Goal: Task Accomplishment & Management: Manage account settings

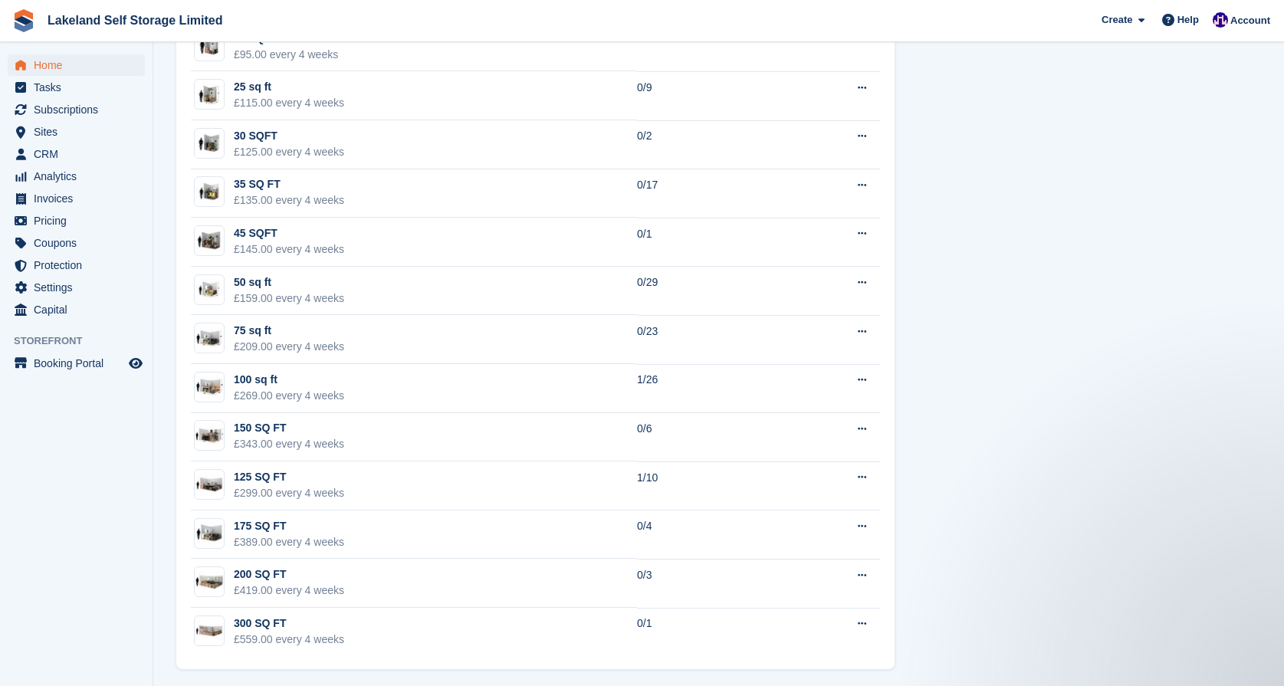
scroll to position [1072, 0]
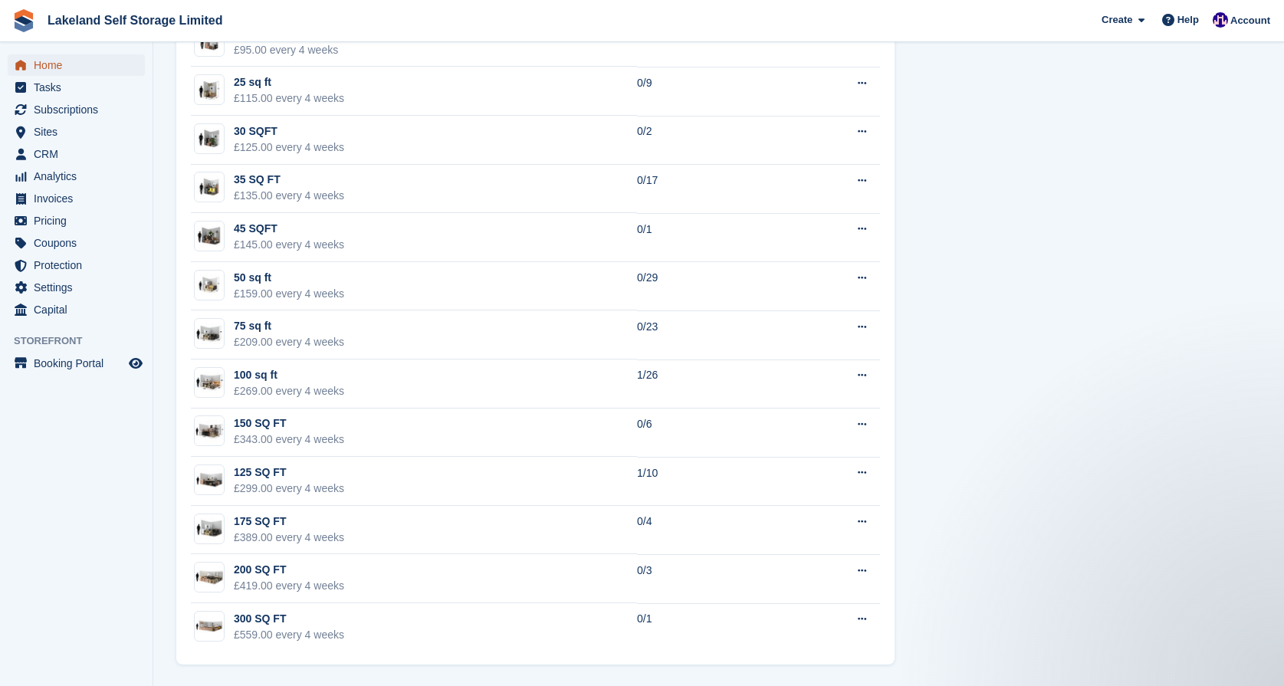
click at [83, 63] on span "Home" at bounding box center [80, 64] width 92 height 21
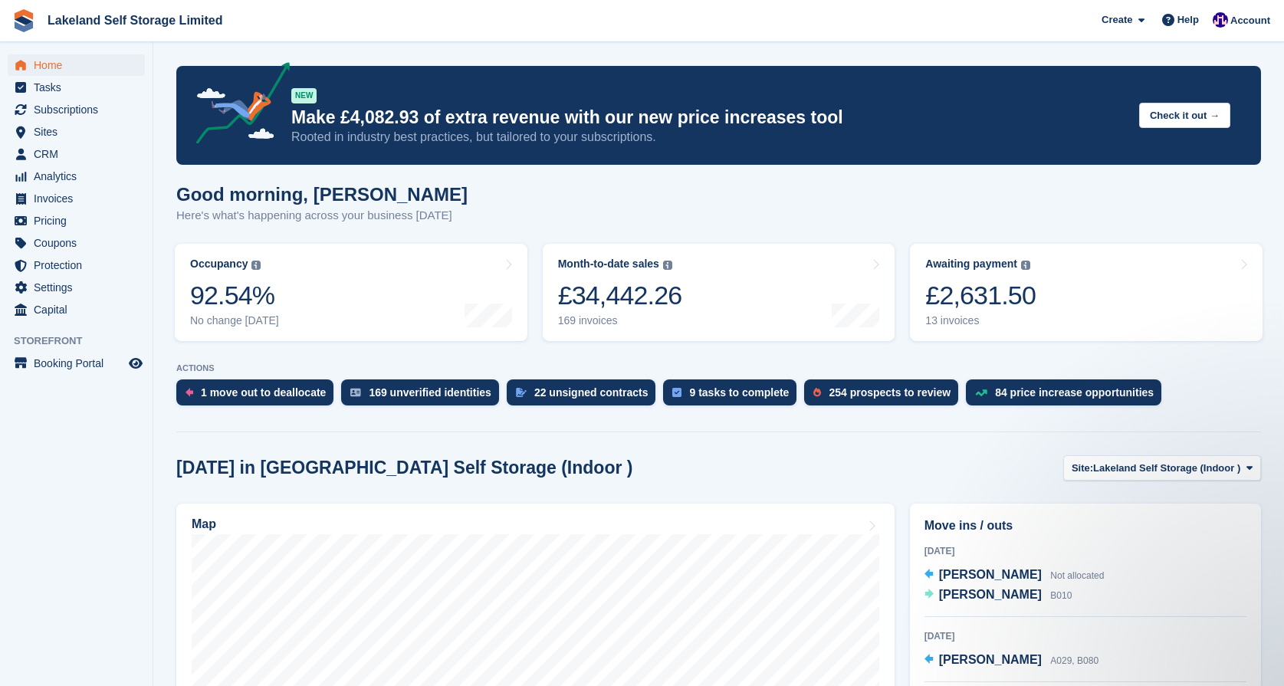
scroll to position [0, 0]
click at [990, 595] on span "Bridget Duncan" at bounding box center [990, 594] width 103 height 13
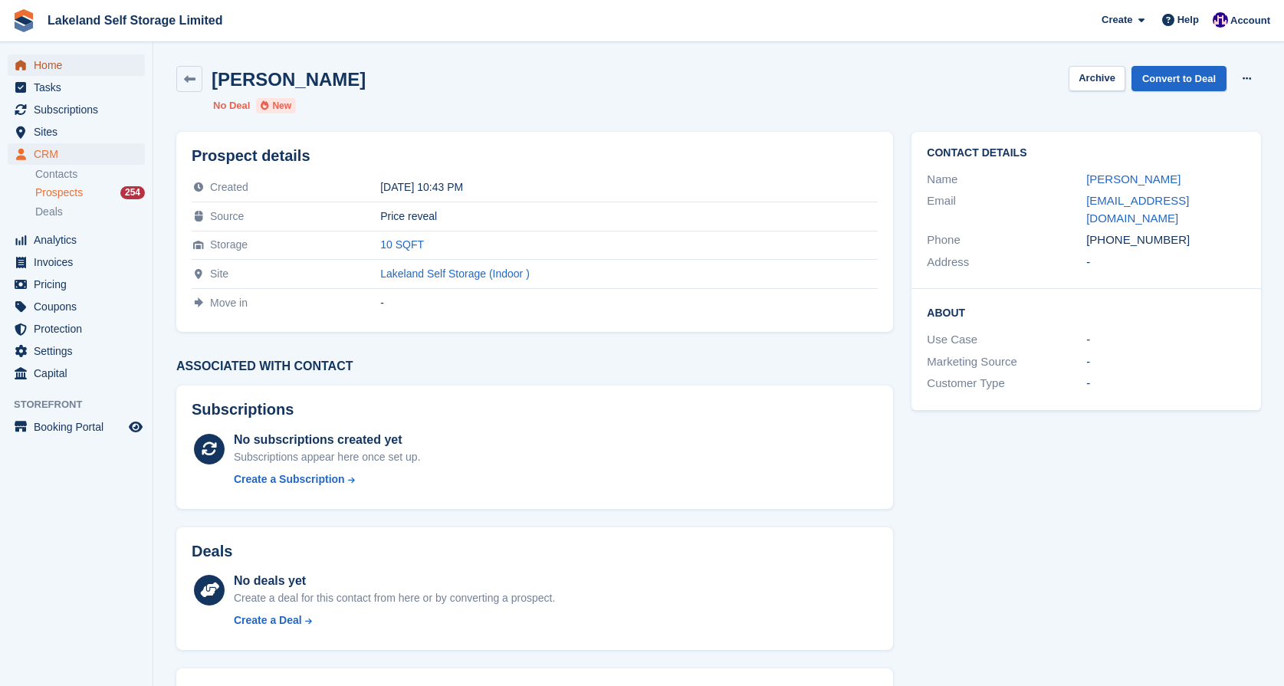
click at [64, 67] on span "Home" at bounding box center [80, 64] width 92 height 21
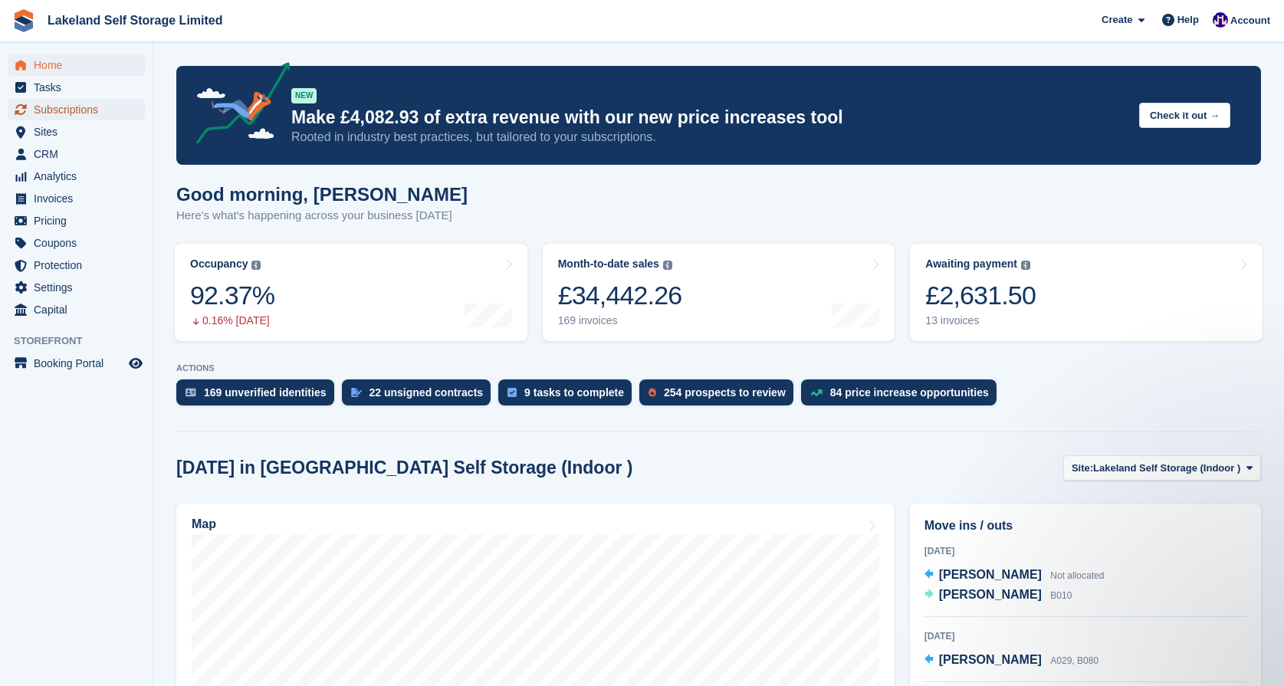
click at [67, 108] on span "Subscriptions" at bounding box center [80, 109] width 92 height 21
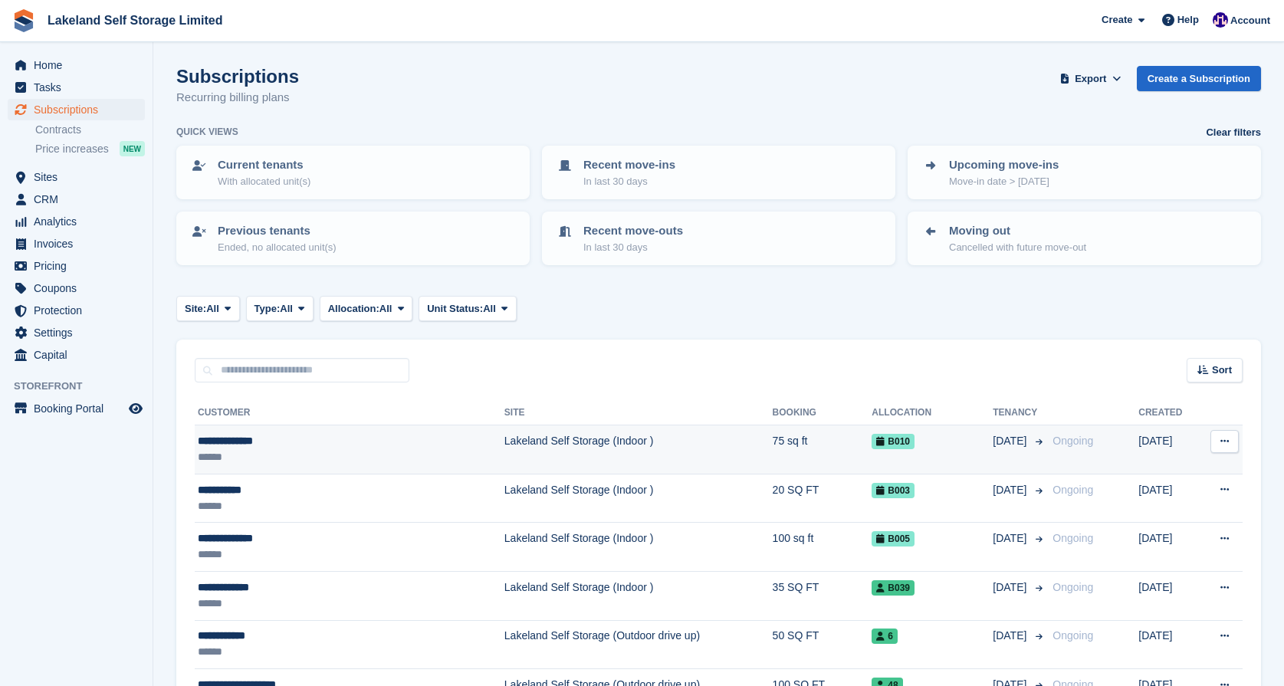
click at [252, 445] on div "**********" at bounding box center [309, 441] width 223 height 16
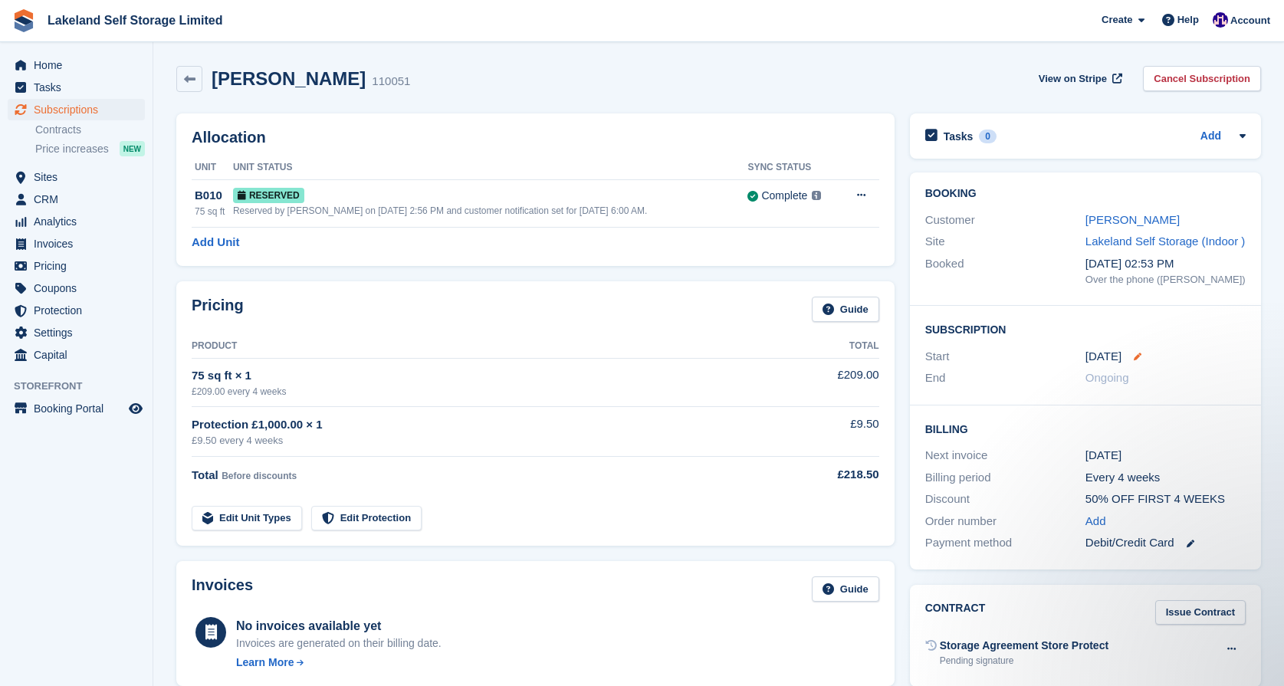
click at [1136, 360] on icon at bounding box center [1137, 357] width 8 height 8
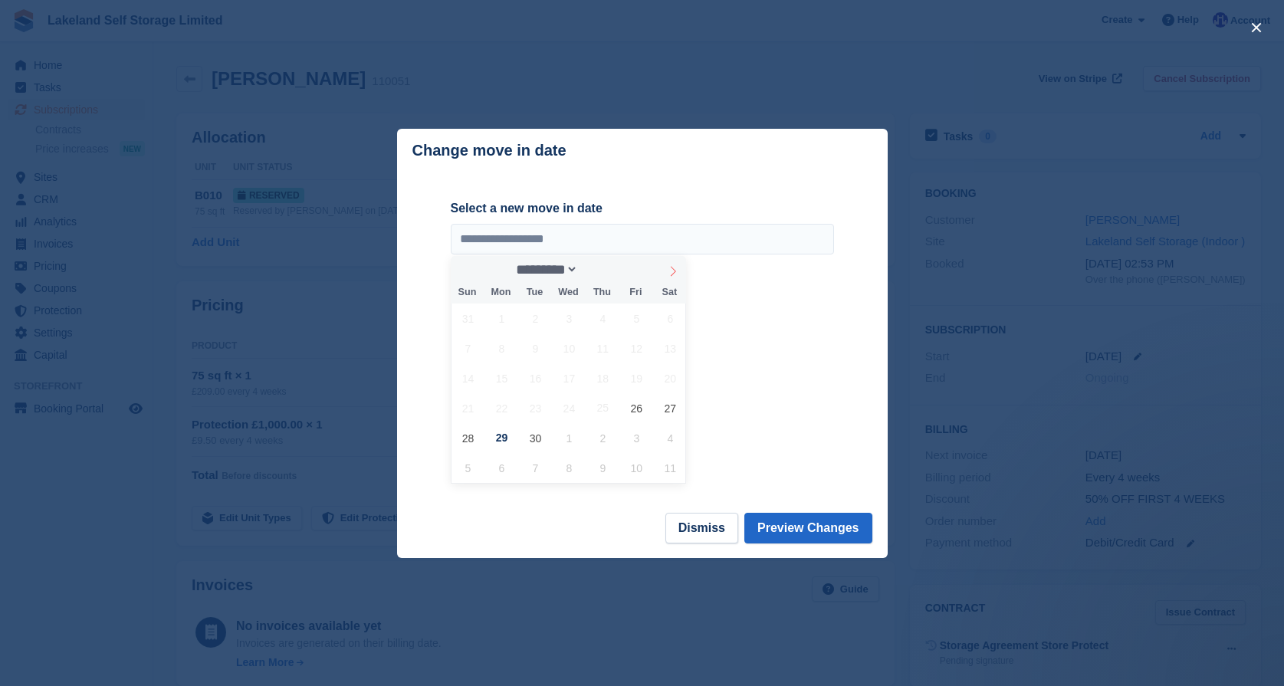
click at [671, 272] on icon at bounding box center [672, 271] width 11 height 11
select select "*"
click at [567, 347] on span "8" at bounding box center [569, 348] width 30 height 30
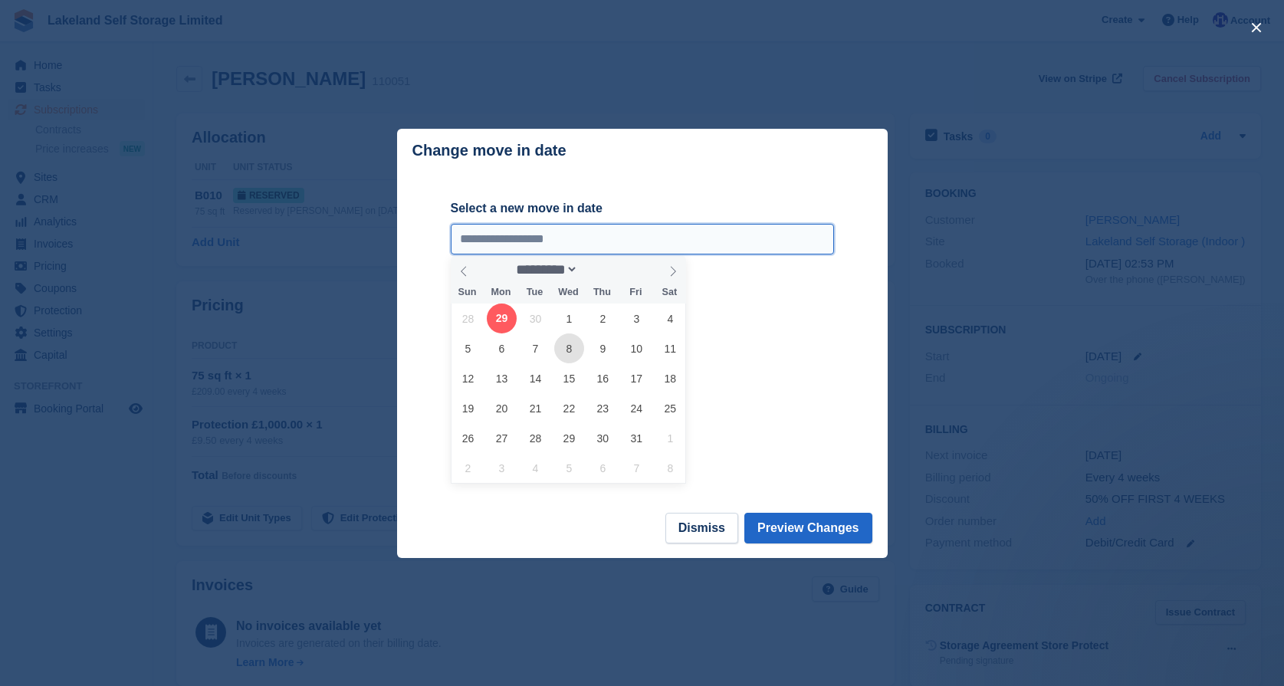
type input "**********"
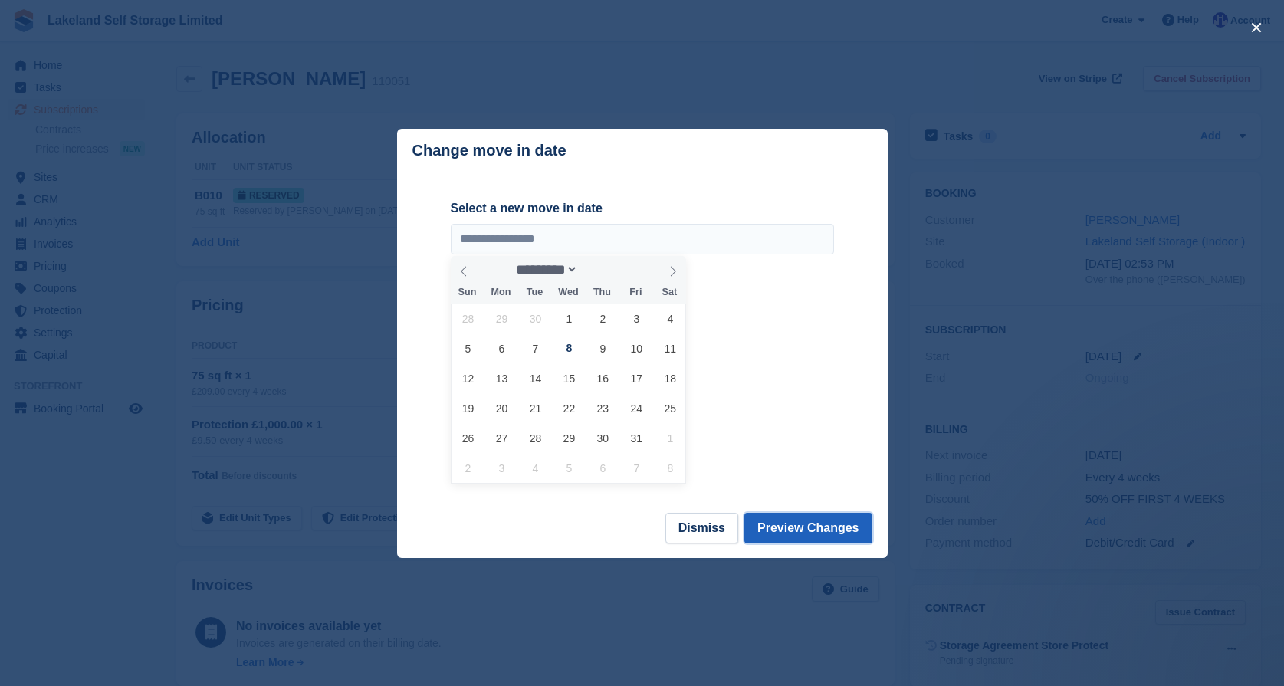
click at [783, 540] on button "Preview Changes" at bounding box center [808, 528] width 128 height 31
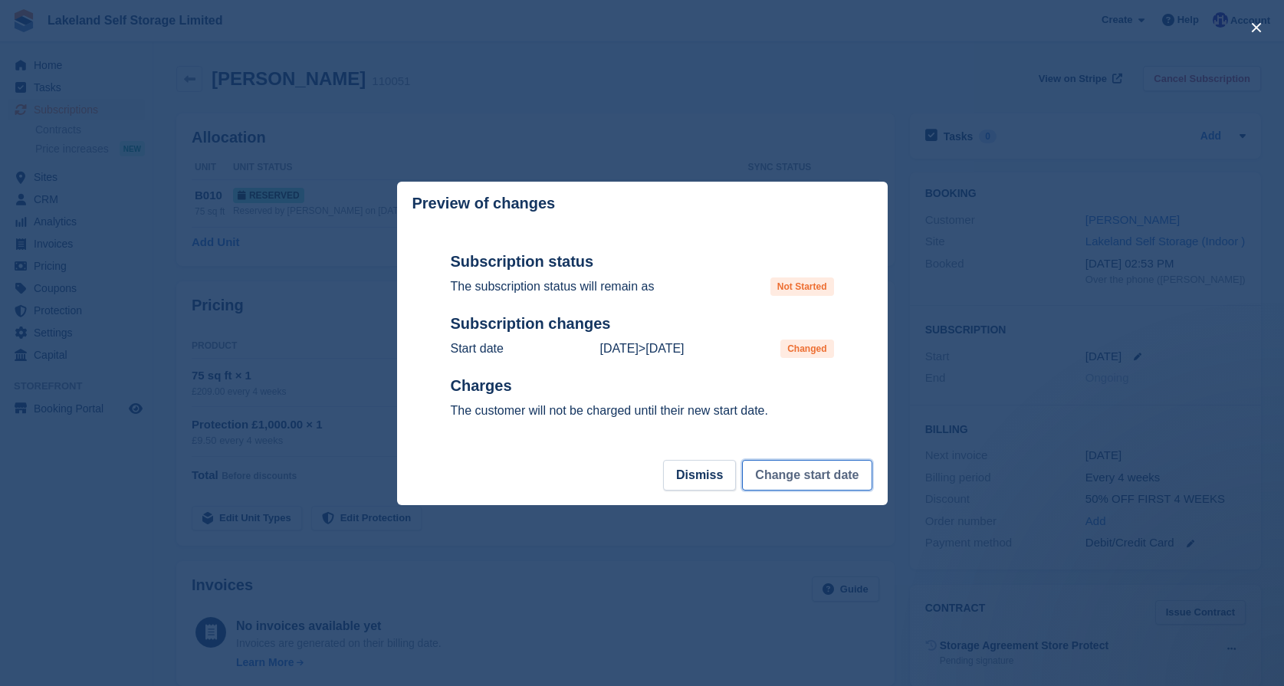
click at [792, 471] on button "Change start date" at bounding box center [807, 475] width 130 height 31
